Goal: Task Accomplishment & Management: Use online tool/utility

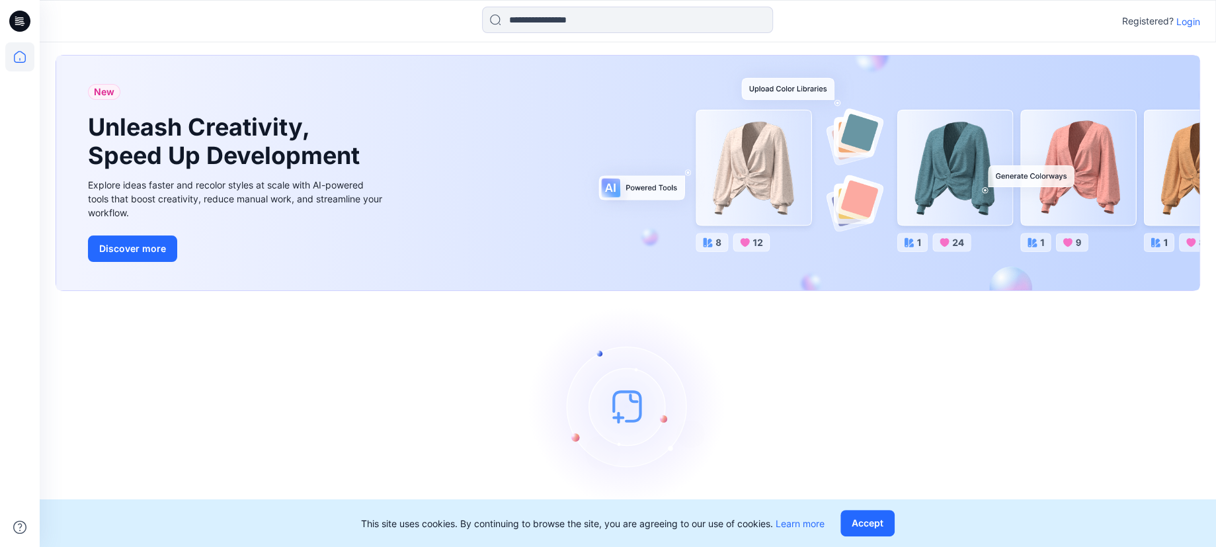
scroll to position [27, 0]
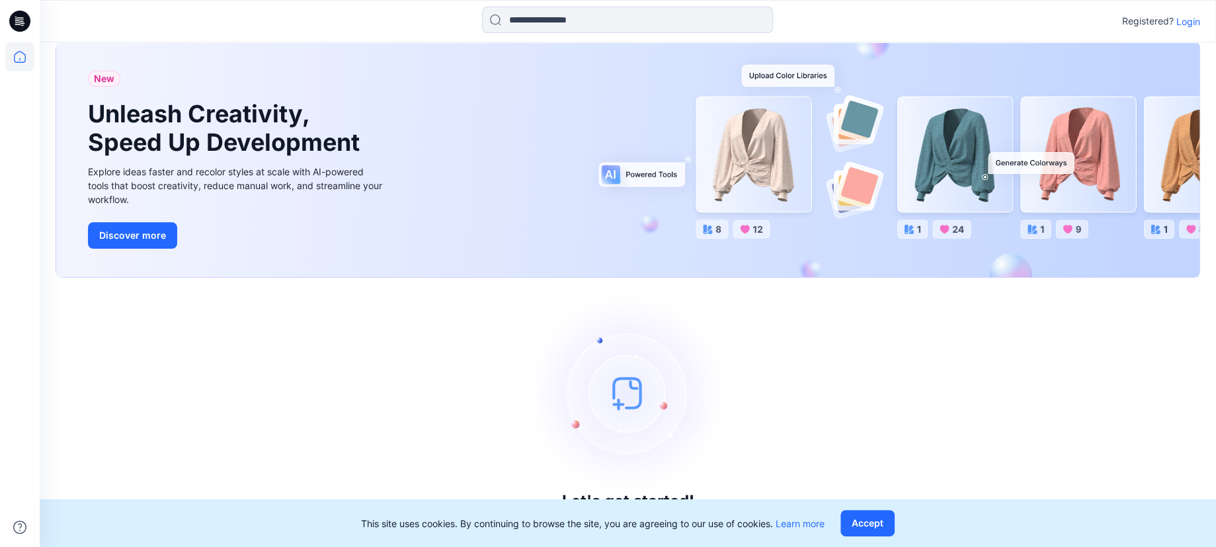
click at [1192, 22] on p "Login" at bounding box center [1188, 22] width 24 height 14
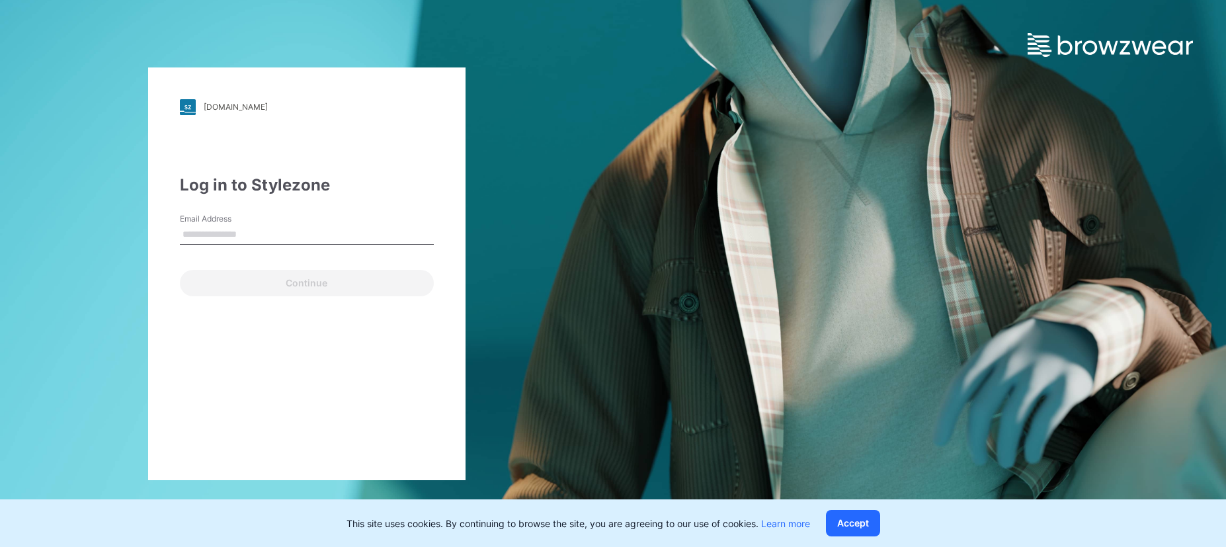
click at [262, 237] on input "Email Address" at bounding box center [307, 235] width 254 height 20
type input "**********"
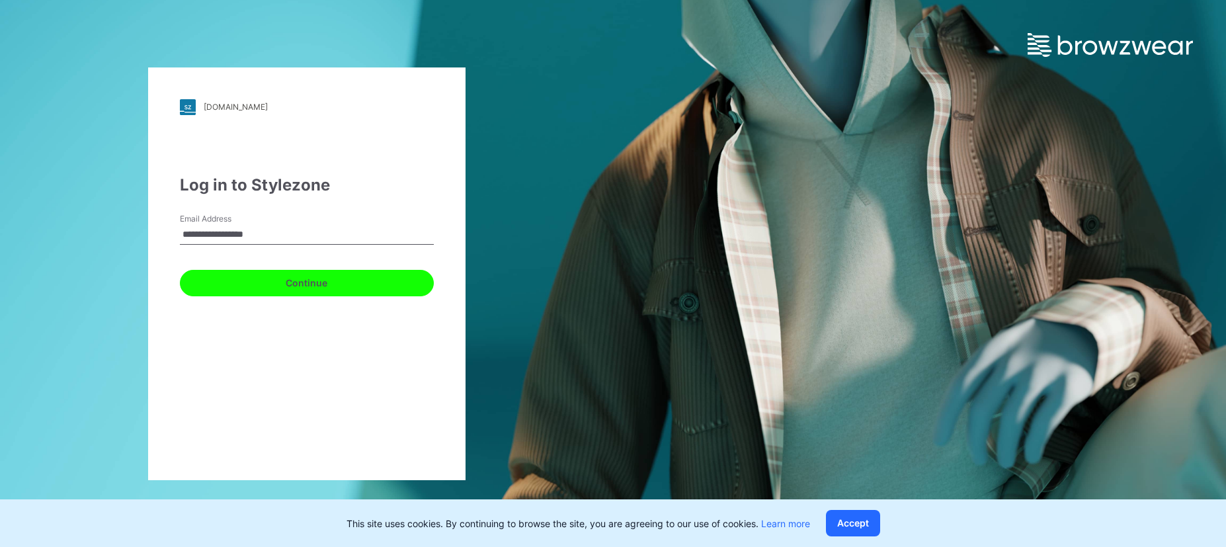
click at [270, 283] on button "Continue" at bounding box center [307, 283] width 254 height 26
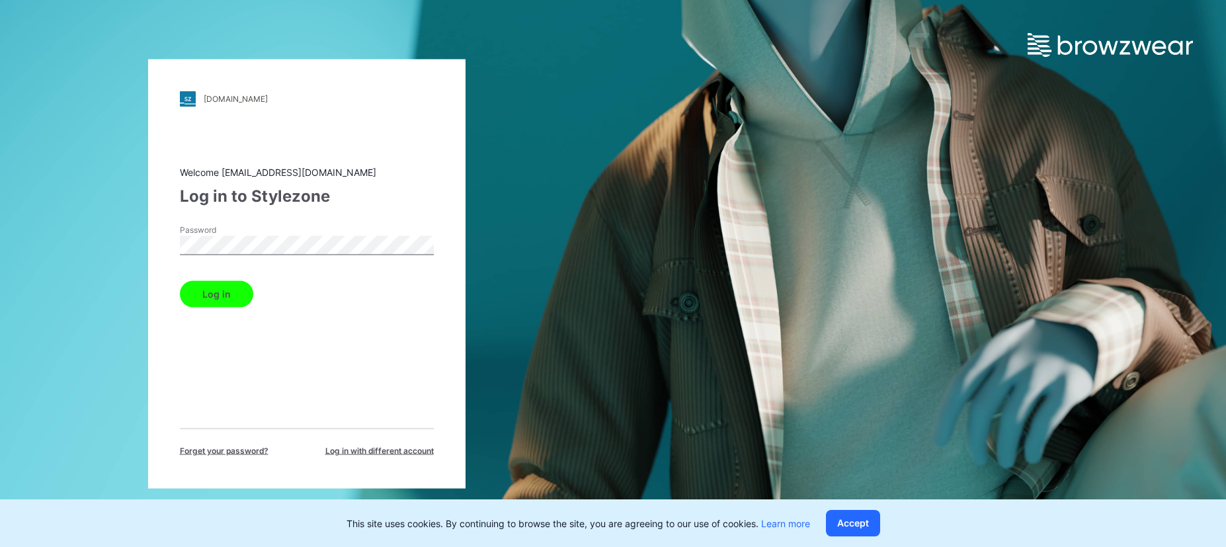
click at [221, 293] on button "Log in" at bounding box center [216, 293] width 73 height 26
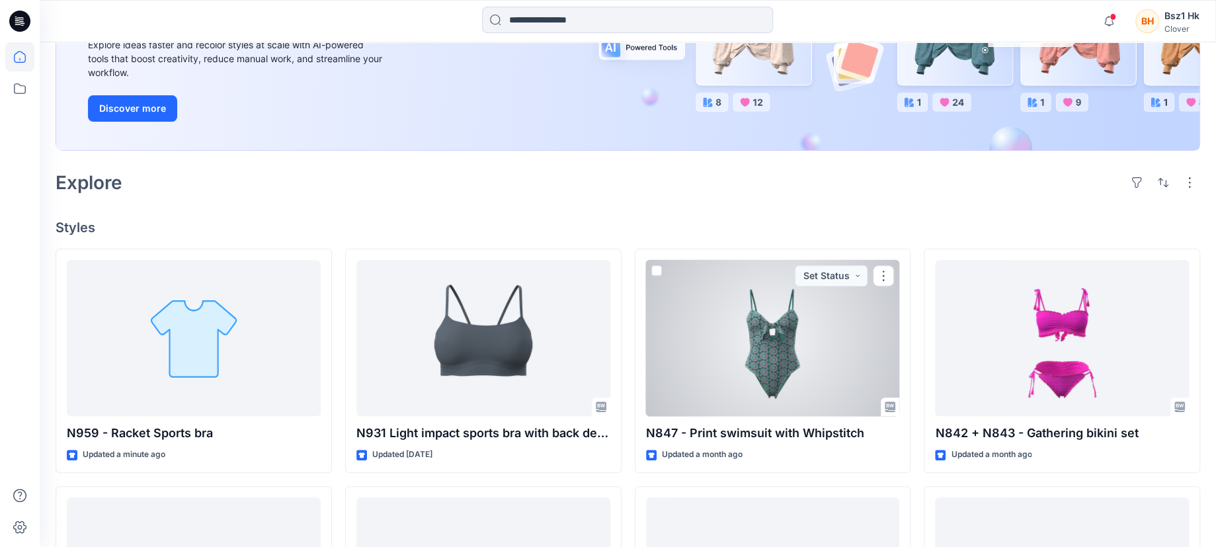
scroll to position [331, 0]
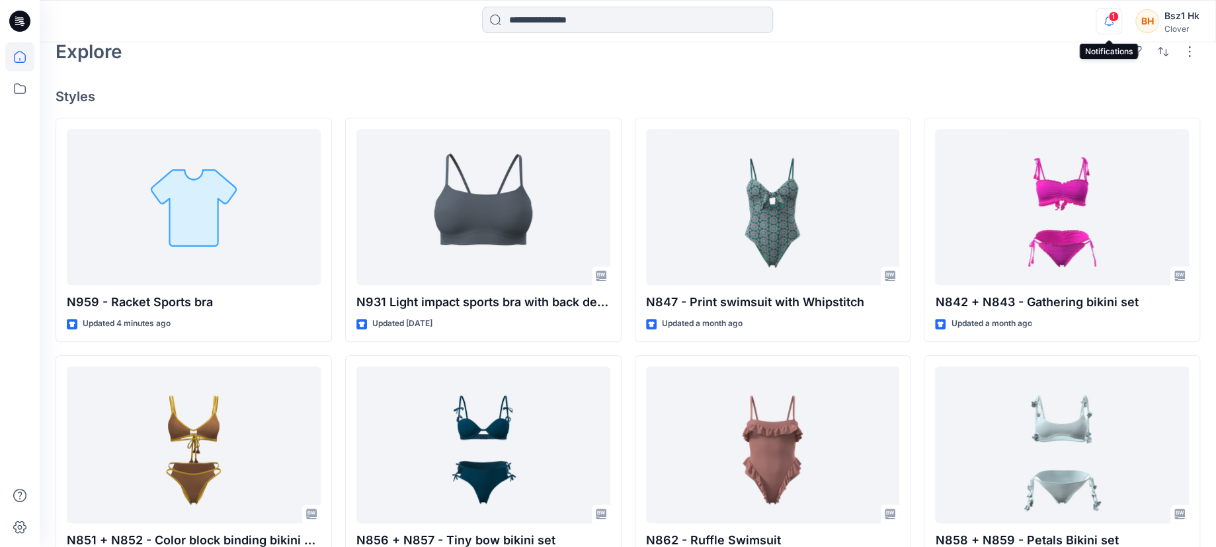
click at [1099, 23] on icon "button" at bounding box center [1108, 21] width 25 height 26
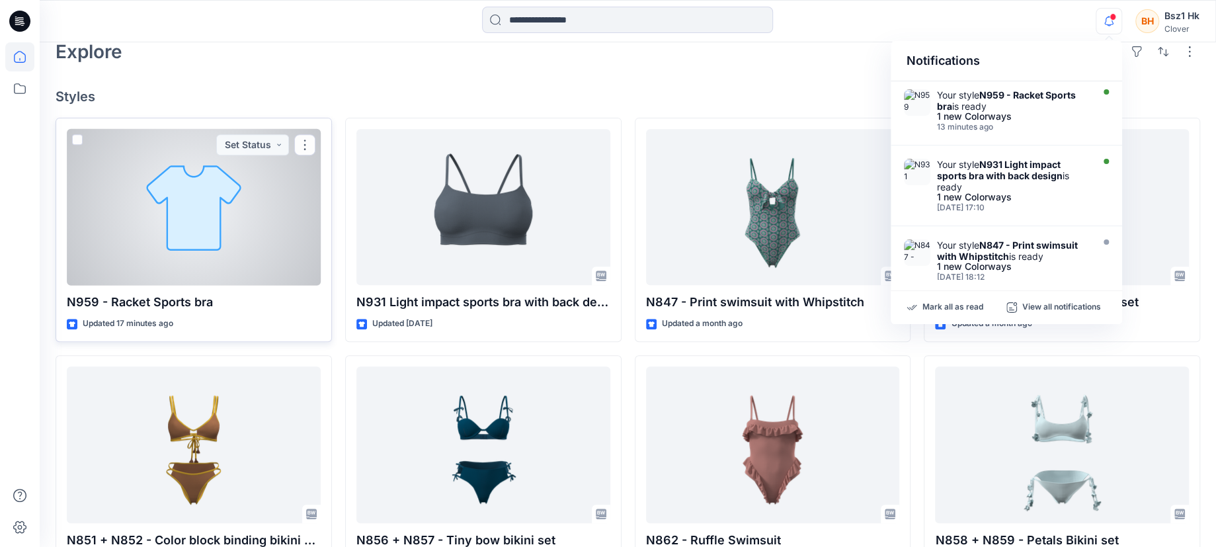
click at [250, 143] on button "Set Status" at bounding box center [252, 144] width 73 height 21
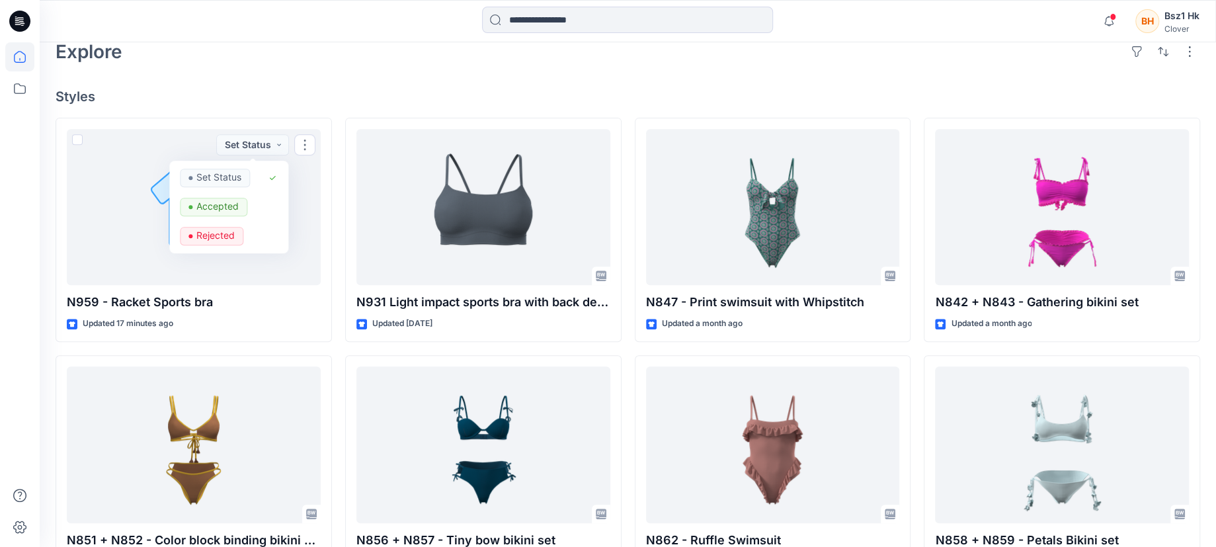
click at [262, 63] on div "Explore" at bounding box center [628, 52] width 1144 height 32
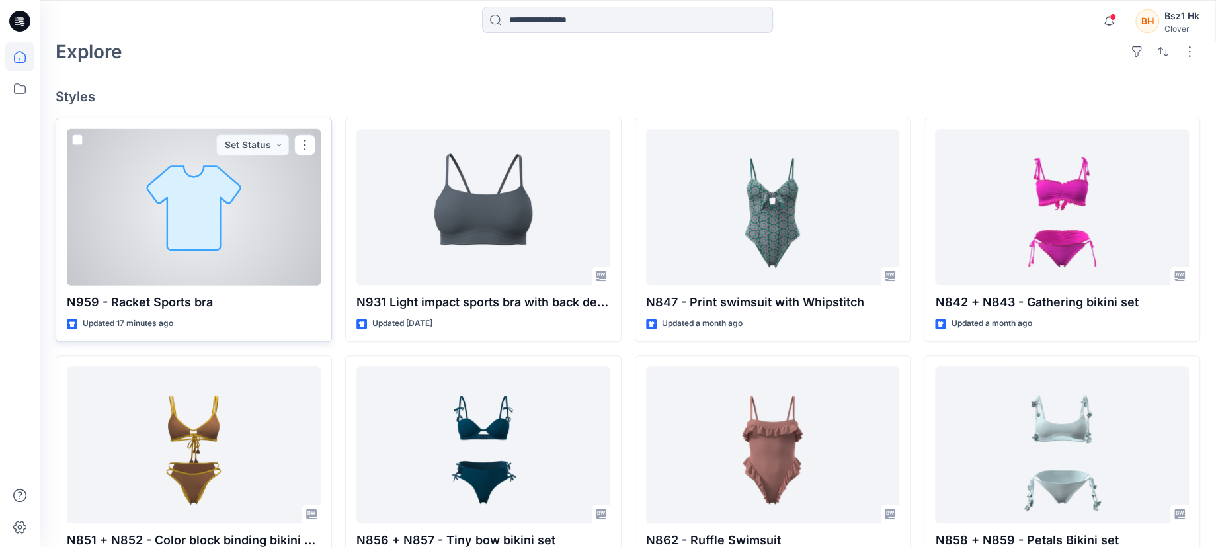
click at [180, 216] on div at bounding box center [194, 207] width 254 height 157
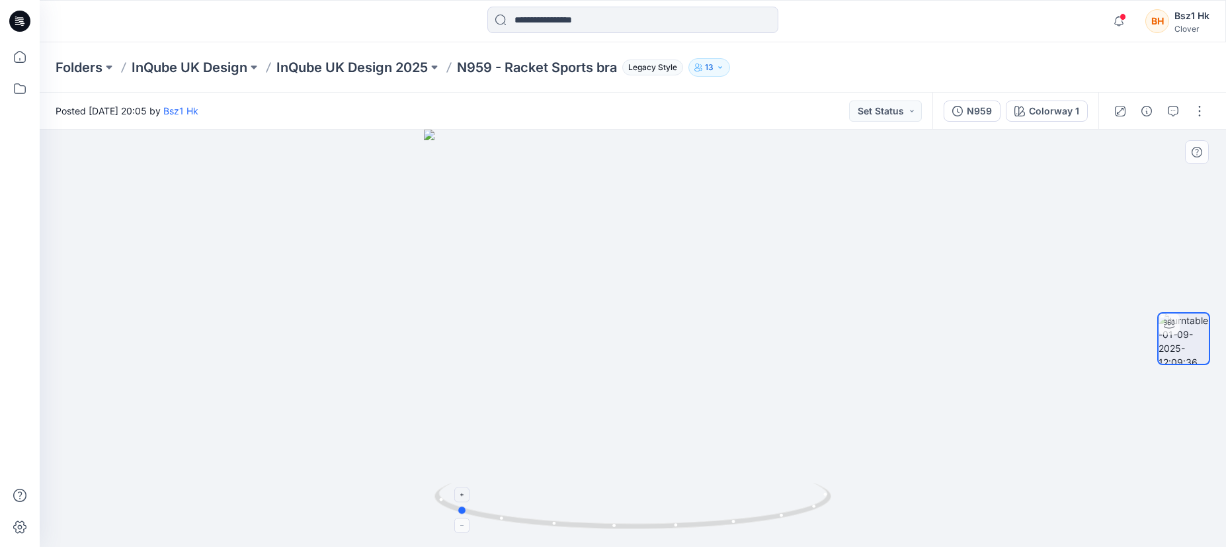
drag, startPoint x: 781, startPoint y: 519, endPoint x: 604, endPoint y: 512, distance: 176.6
click at [604, 512] on icon at bounding box center [634, 508] width 400 height 50
drag, startPoint x: 817, startPoint y: 512, endPoint x: 637, endPoint y: 508, distance: 179.8
click at [637, 508] on icon at bounding box center [634, 508] width 400 height 50
drag, startPoint x: 744, startPoint y: 514, endPoint x: 1075, endPoint y: 459, distance: 335.8
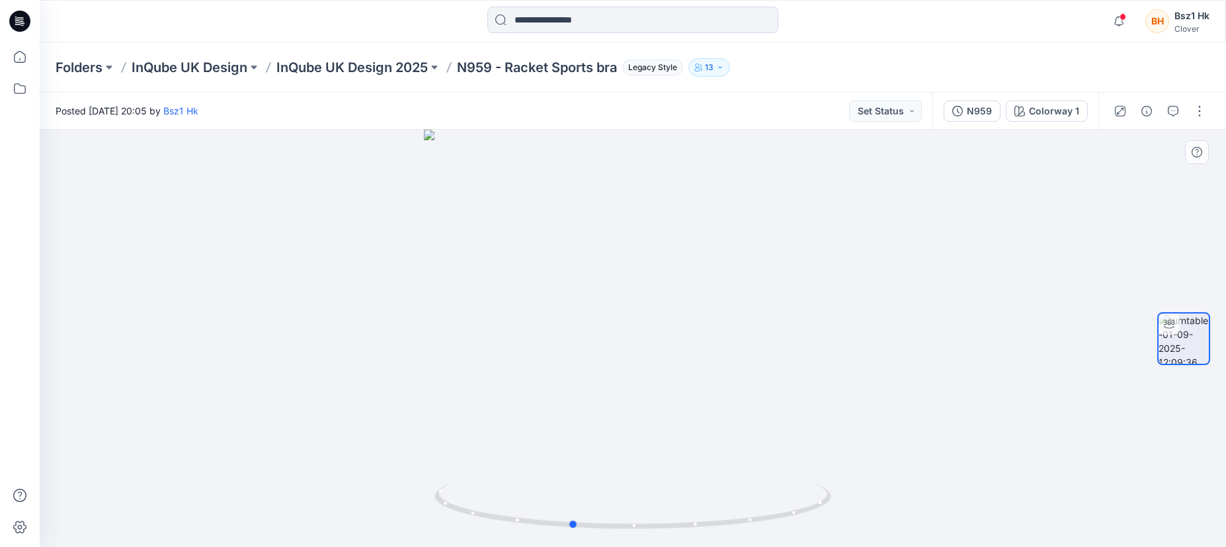
click at [1075, 459] on div at bounding box center [633, 338] width 1186 height 417
drag, startPoint x: 771, startPoint y: 504, endPoint x: 706, endPoint y: 518, distance: 66.3
click at [706, 518] on icon at bounding box center [634, 508] width 400 height 50
drag, startPoint x: 802, startPoint y: 510, endPoint x: 769, endPoint y: 514, distance: 32.6
click at [769, 514] on icon at bounding box center [634, 508] width 400 height 50
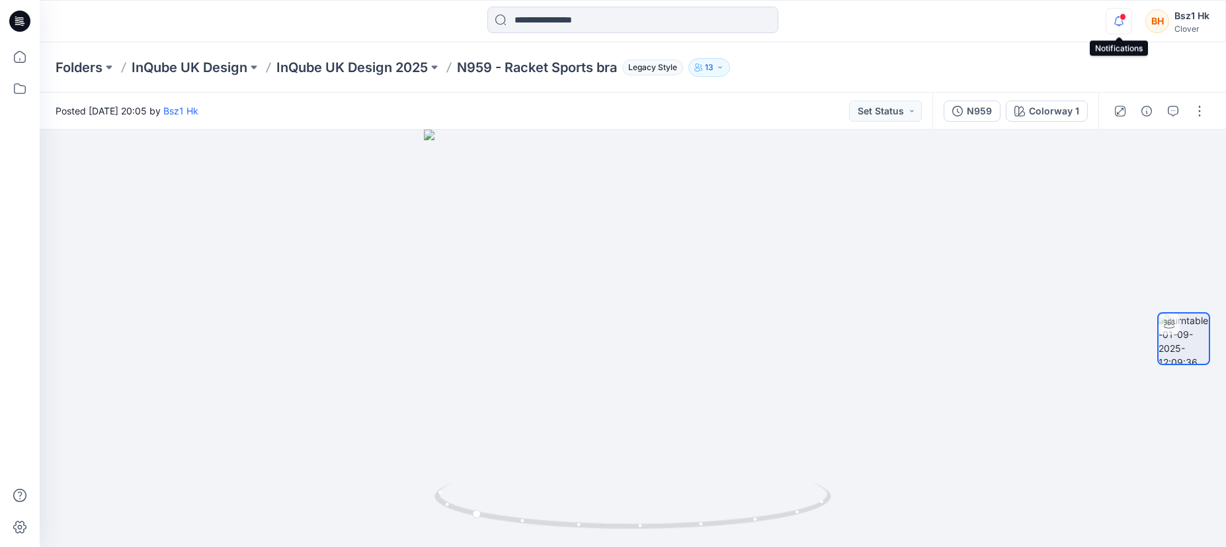
click at [1116, 17] on icon "button" at bounding box center [1118, 21] width 25 height 26
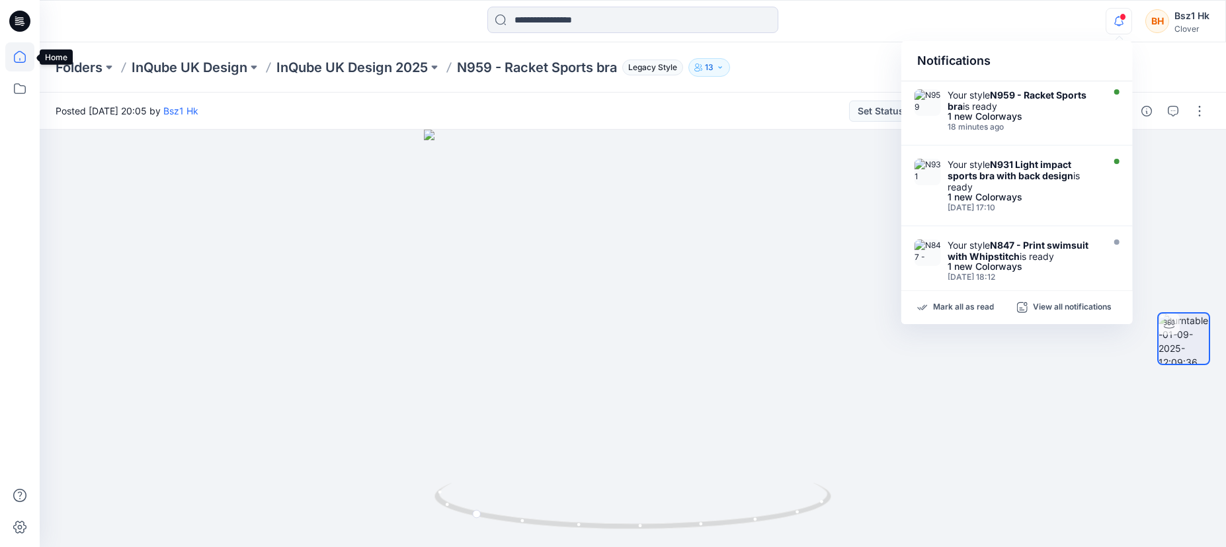
click at [18, 65] on icon at bounding box center [19, 56] width 29 height 29
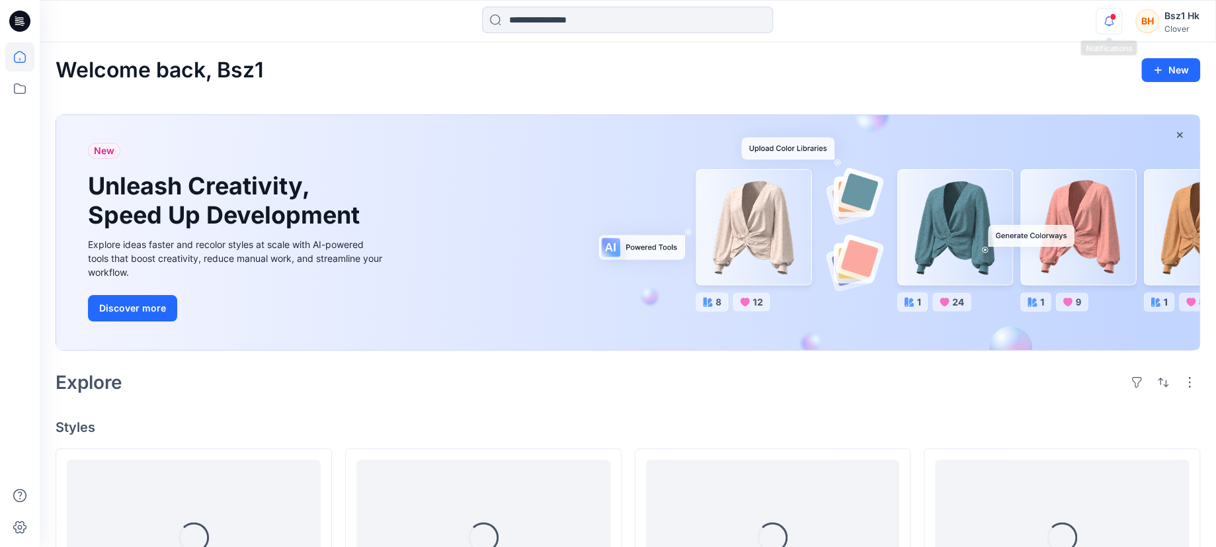
click at [1103, 13] on icon "button" at bounding box center [1108, 21] width 25 height 26
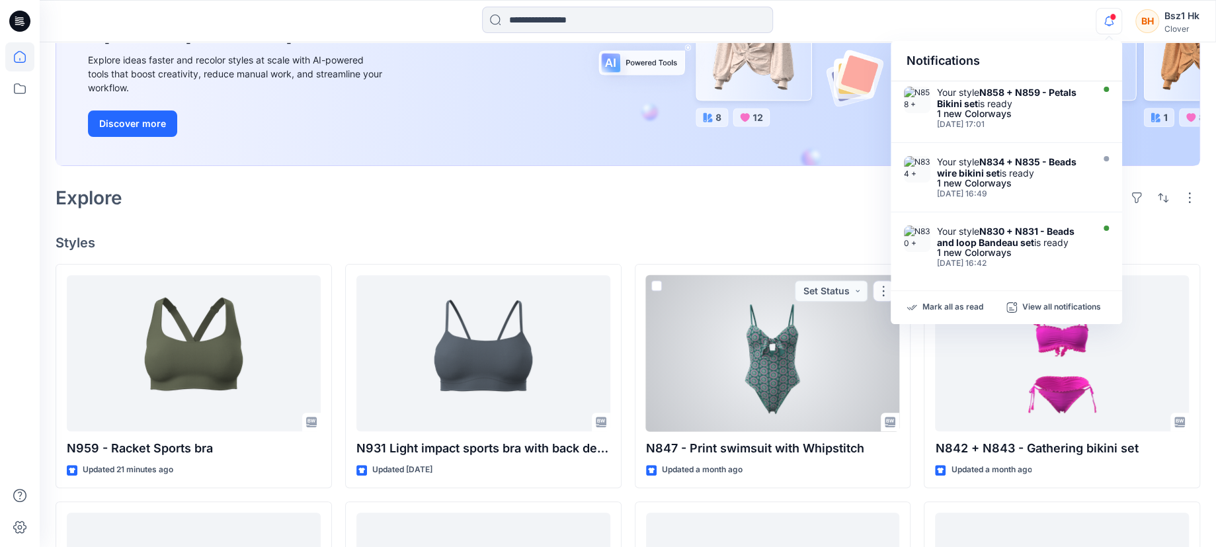
scroll to position [118, 0]
